Goal: Task Accomplishment & Management: Use online tool/utility

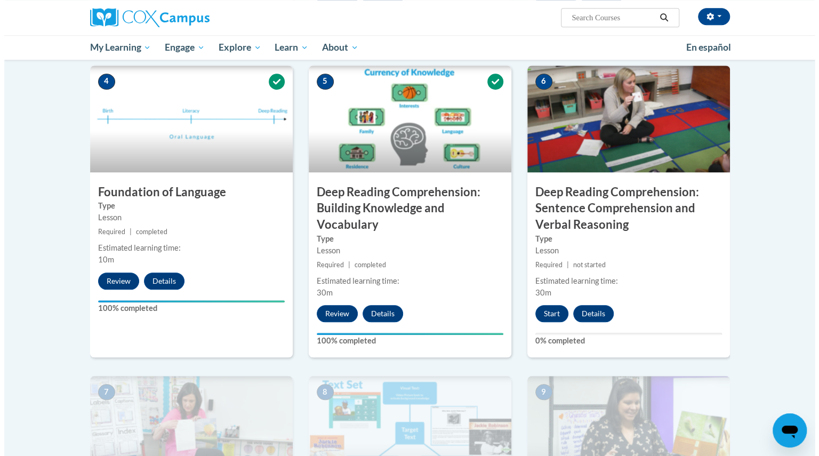
scroll to position [495, 0]
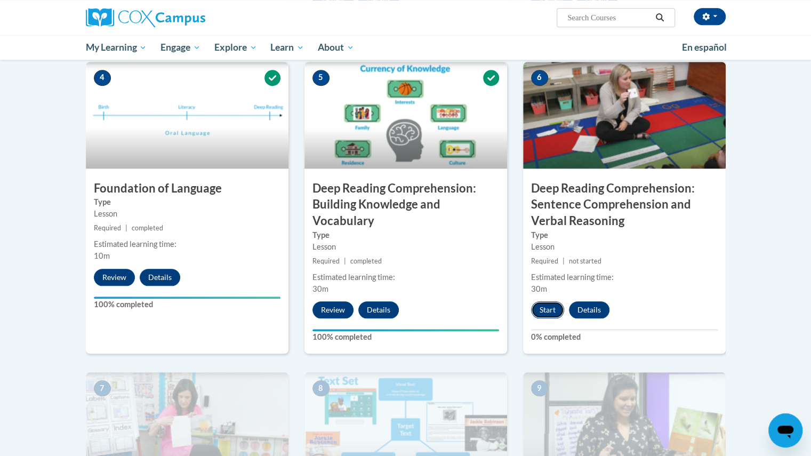
click at [548, 308] on button "Start" at bounding box center [547, 309] width 33 height 17
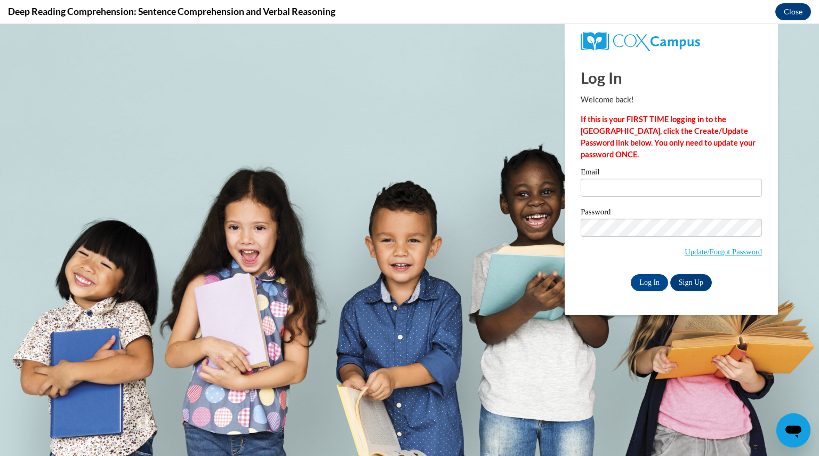
scroll to position [0, 0]
type input "buchingermiken@aasd.k12.wi.us"
click at [646, 283] on input "Log In" at bounding box center [649, 282] width 37 height 17
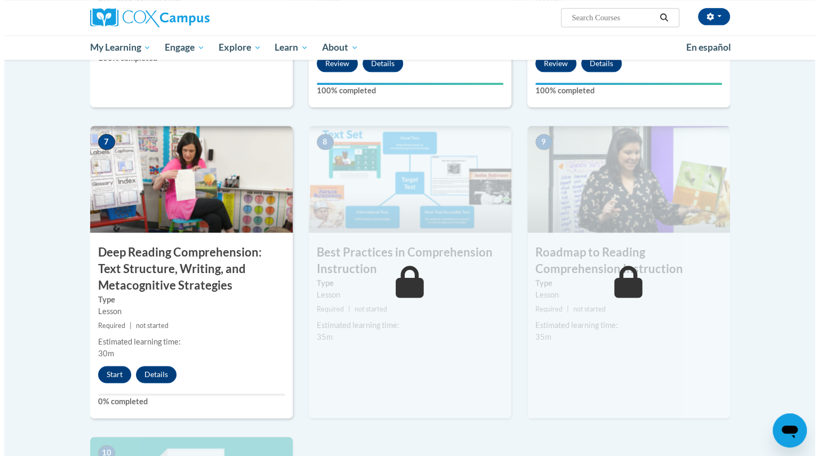
scroll to position [746, 0]
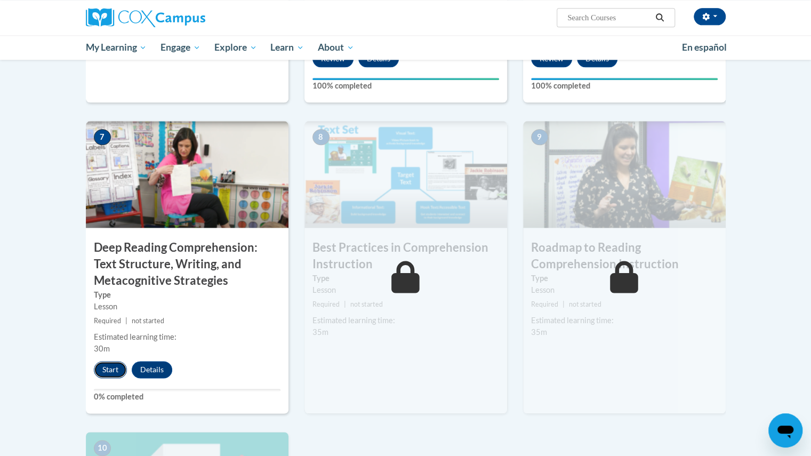
click at [109, 366] on button "Start" at bounding box center [110, 369] width 33 height 17
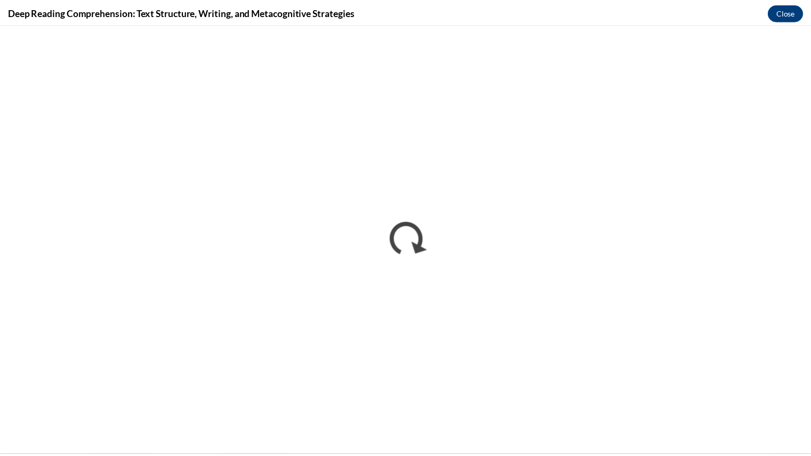
scroll to position [0, 0]
